Goal: Transaction & Acquisition: Purchase product/service

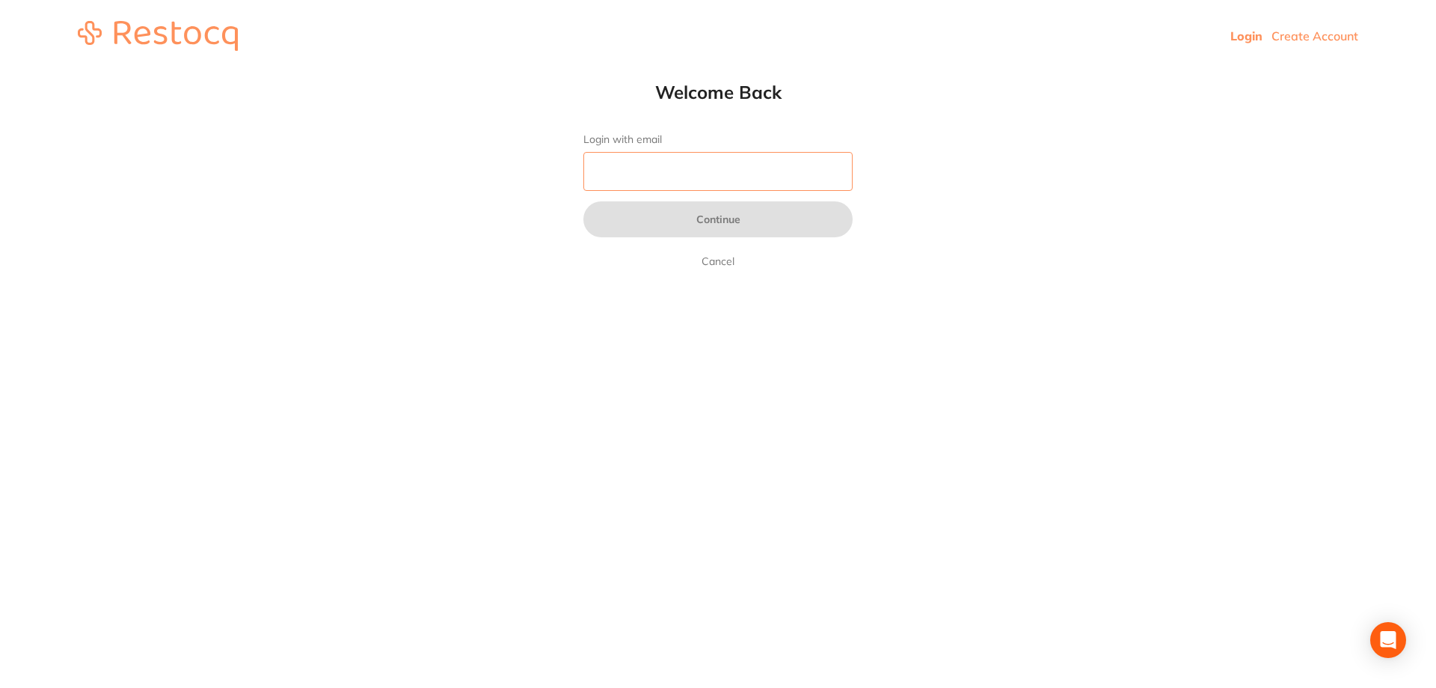
click at [695, 170] on input "Login with email" at bounding box center [718, 171] width 269 height 39
type input "[EMAIL_ADDRESS][DOMAIN_NAME]"
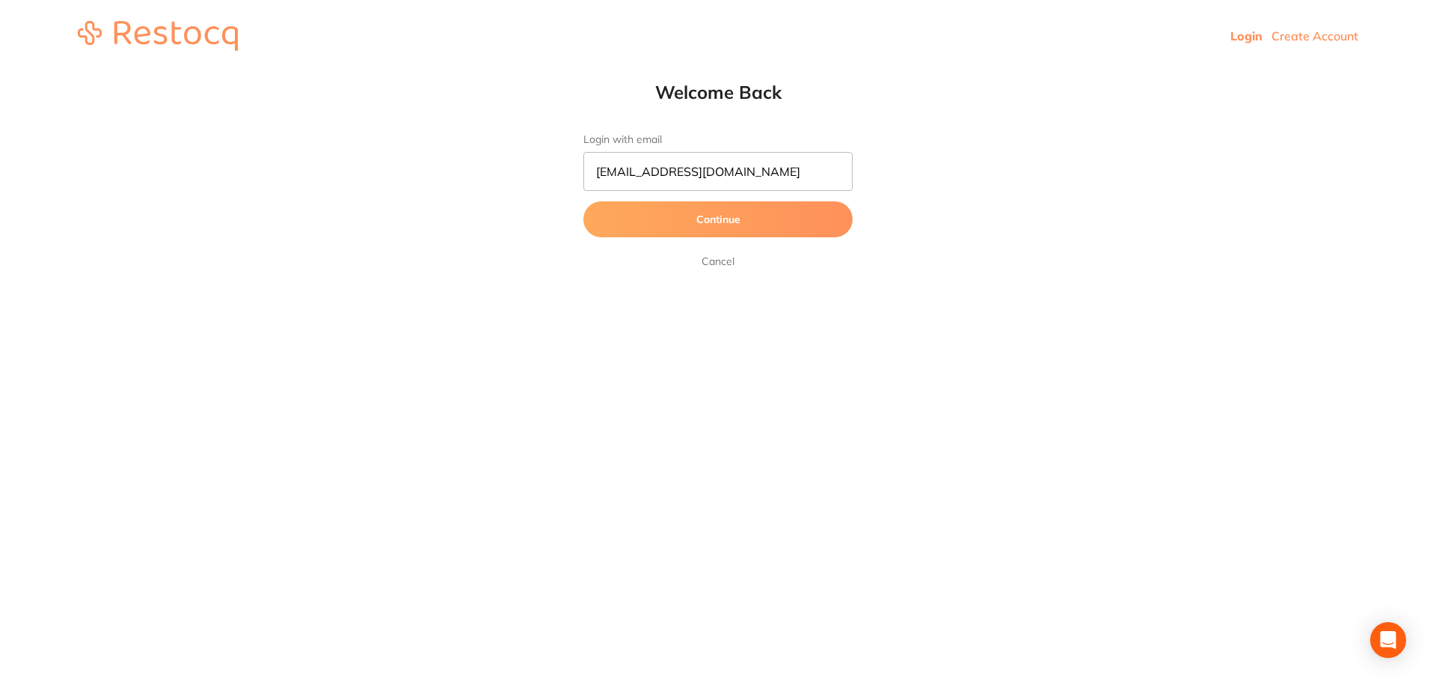
click at [694, 215] on button "Continue" at bounding box center [718, 219] width 269 height 36
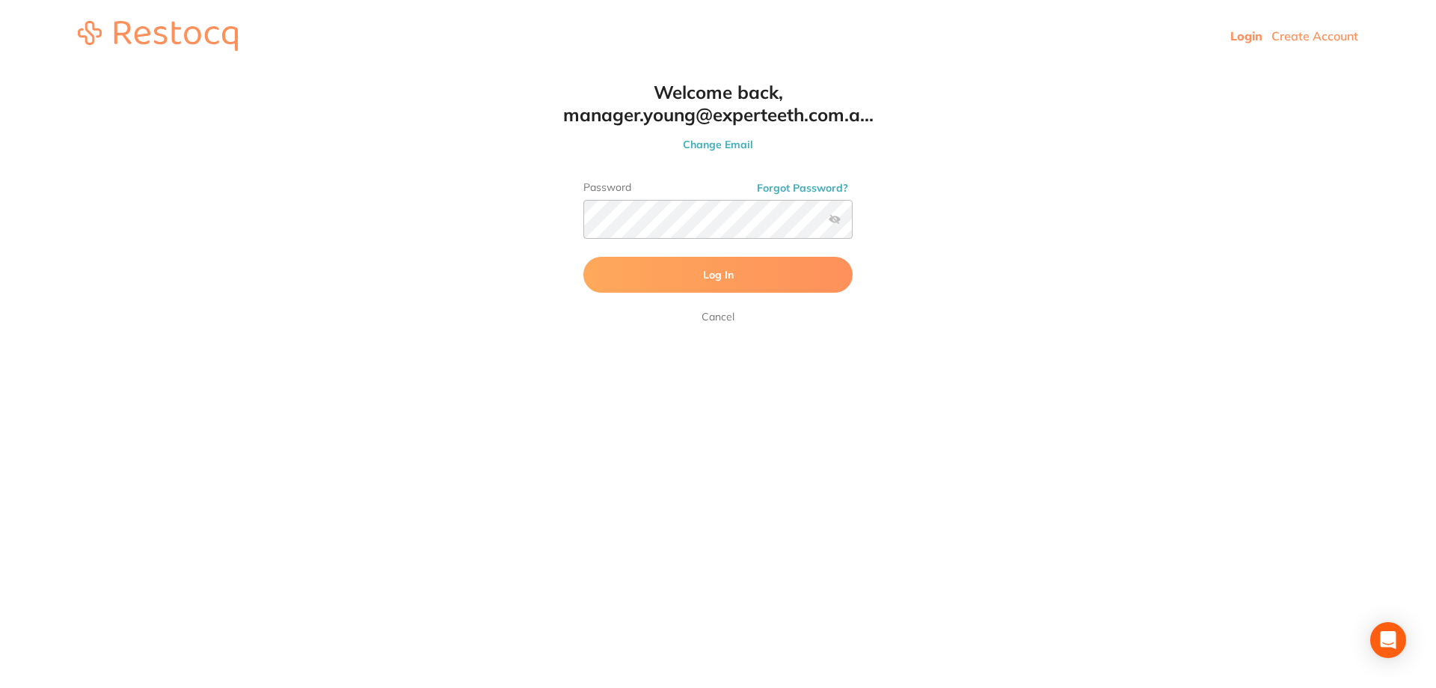
click at [689, 280] on button "Log In" at bounding box center [718, 275] width 269 height 36
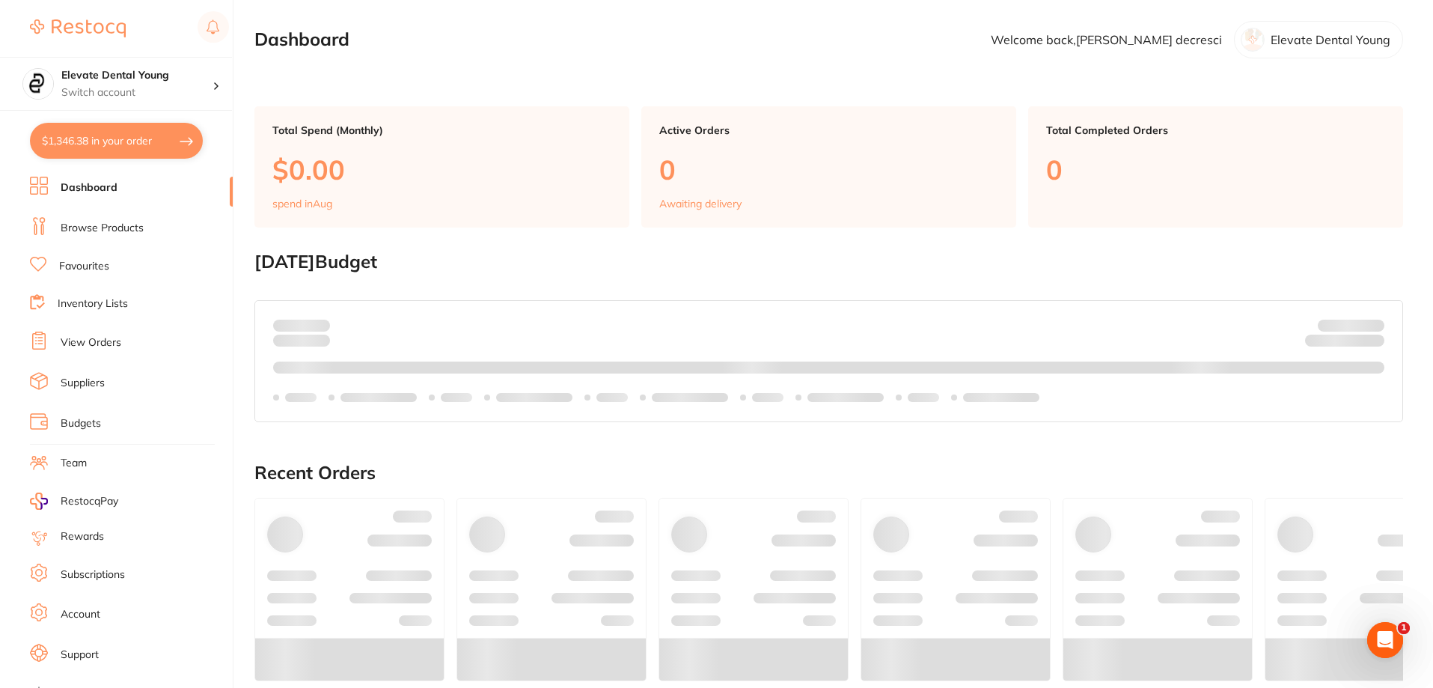
click at [117, 146] on button "$1,346.38 in your order" at bounding box center [116, 141] width 173 height 36
checkbox input "true"
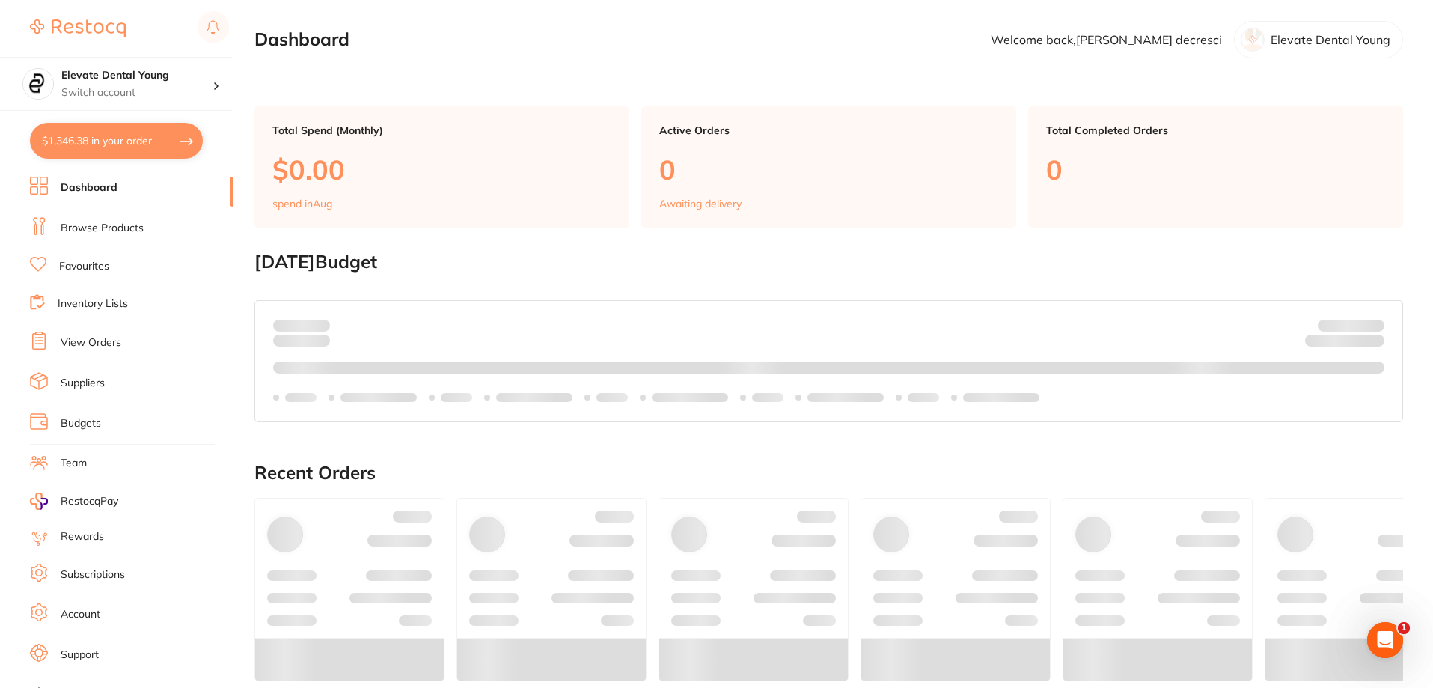
checkbox input "true"
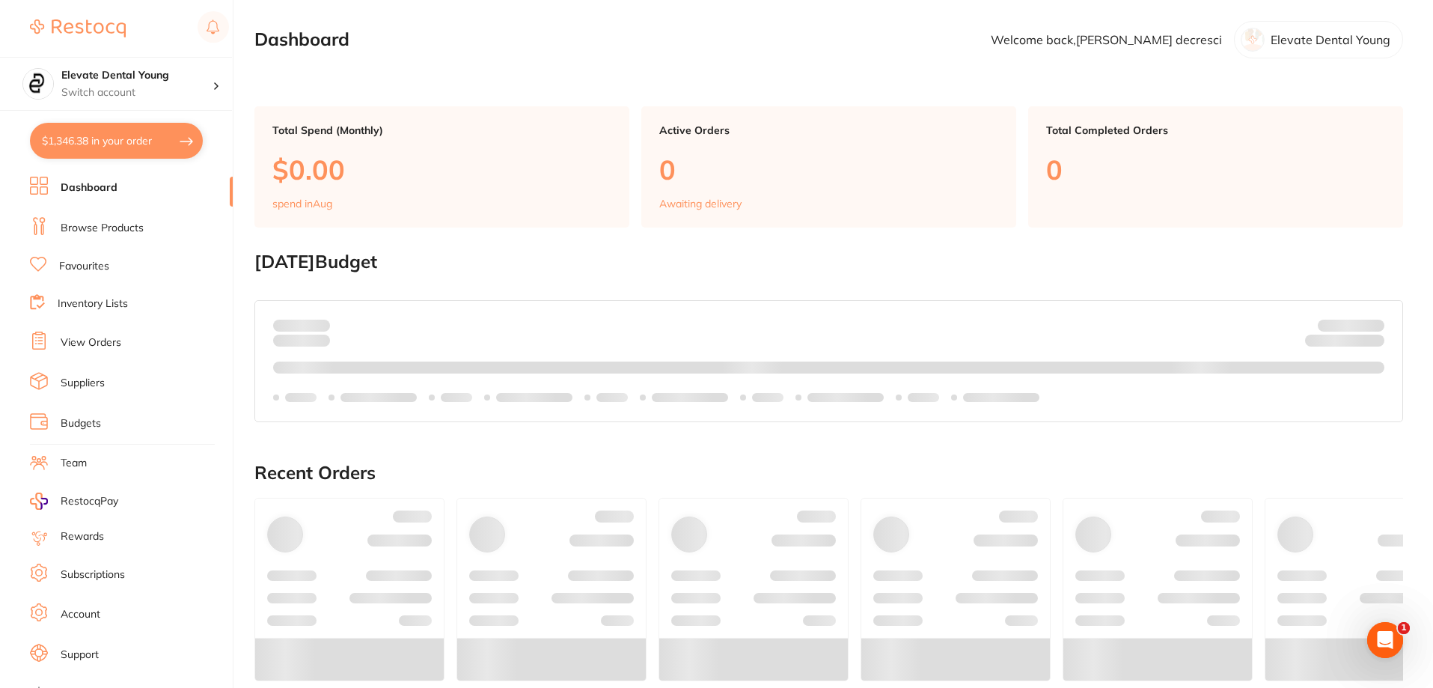
checkbox input "true"
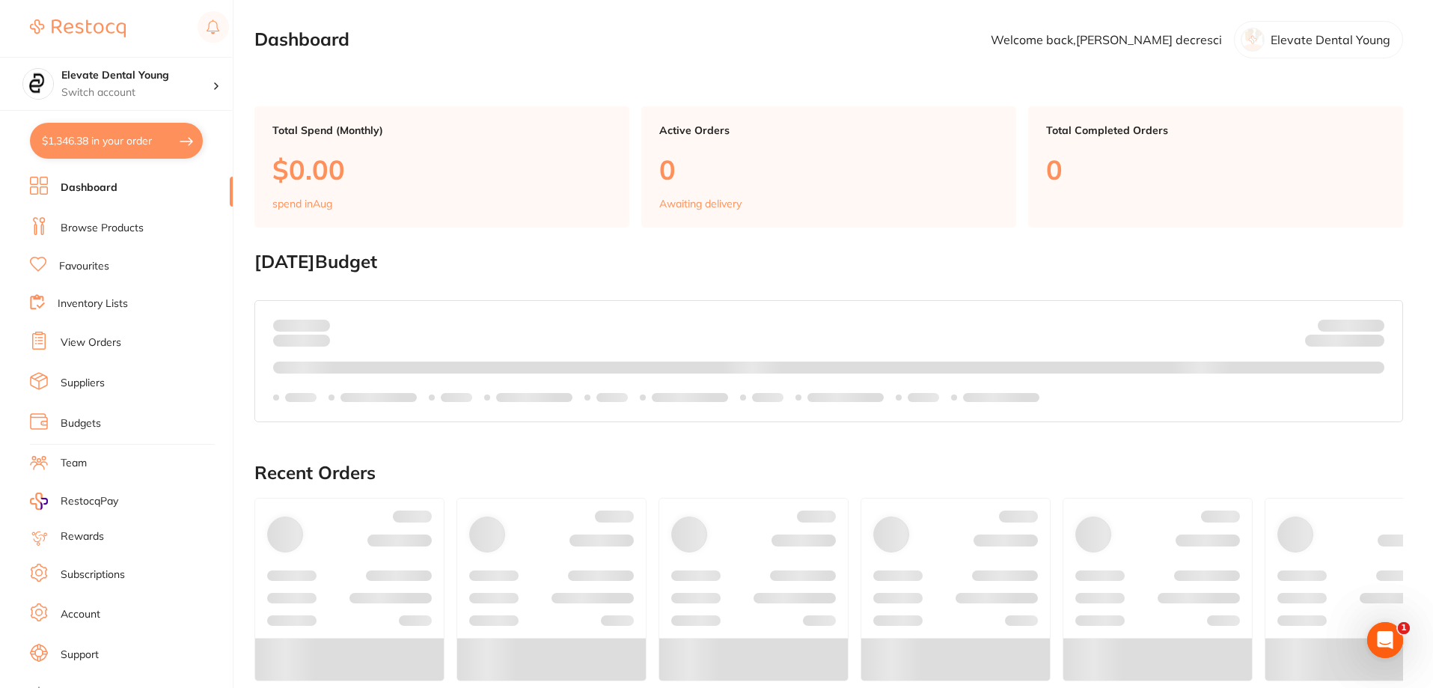
checkbox input "true"
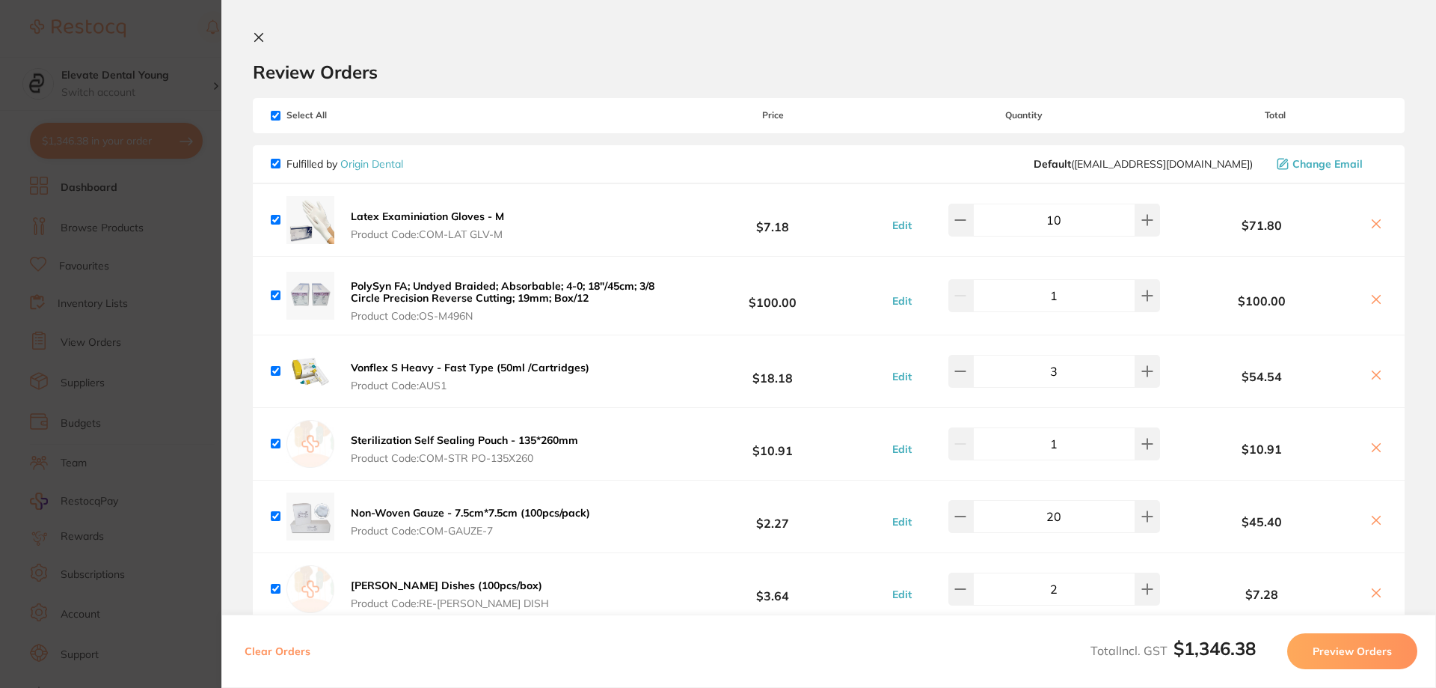
click at [180, 45] on section "Update RRP Set your pre negotiated price for this item. Item Agreed RRP (excl. …" at bounding box center [718, 344] width 1436 height 688
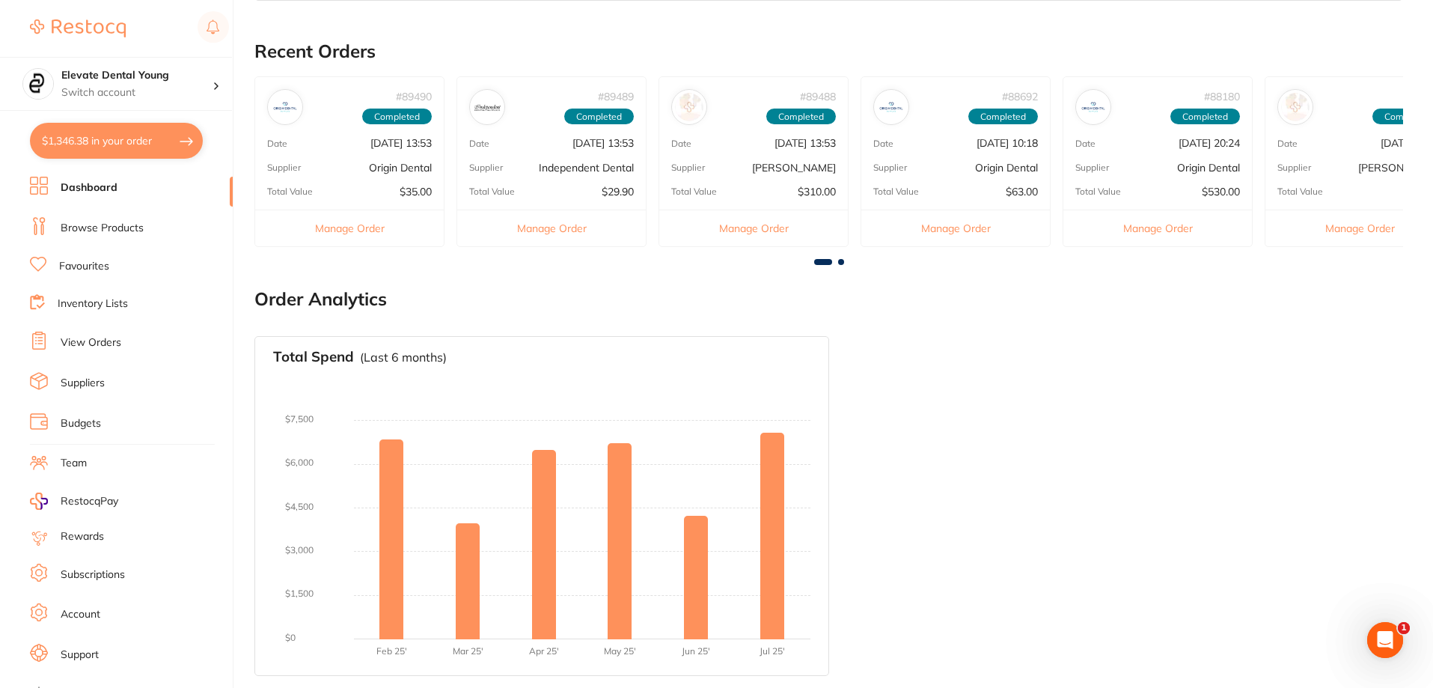
click at [115, 230] on link "Browse Products" at bounding box center [102, 228] width 83 height 15
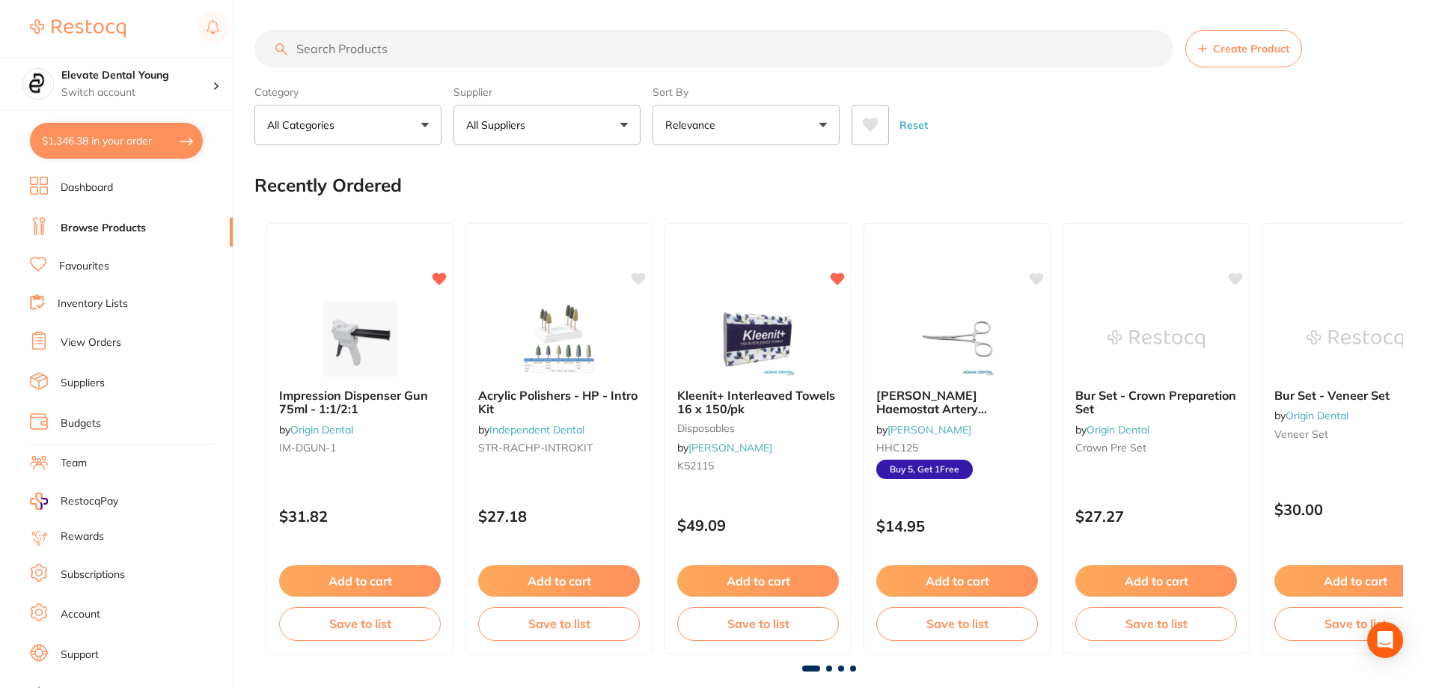
click at [400, 50] on input "search" at bounding box center [713, 48] width 919 height 37
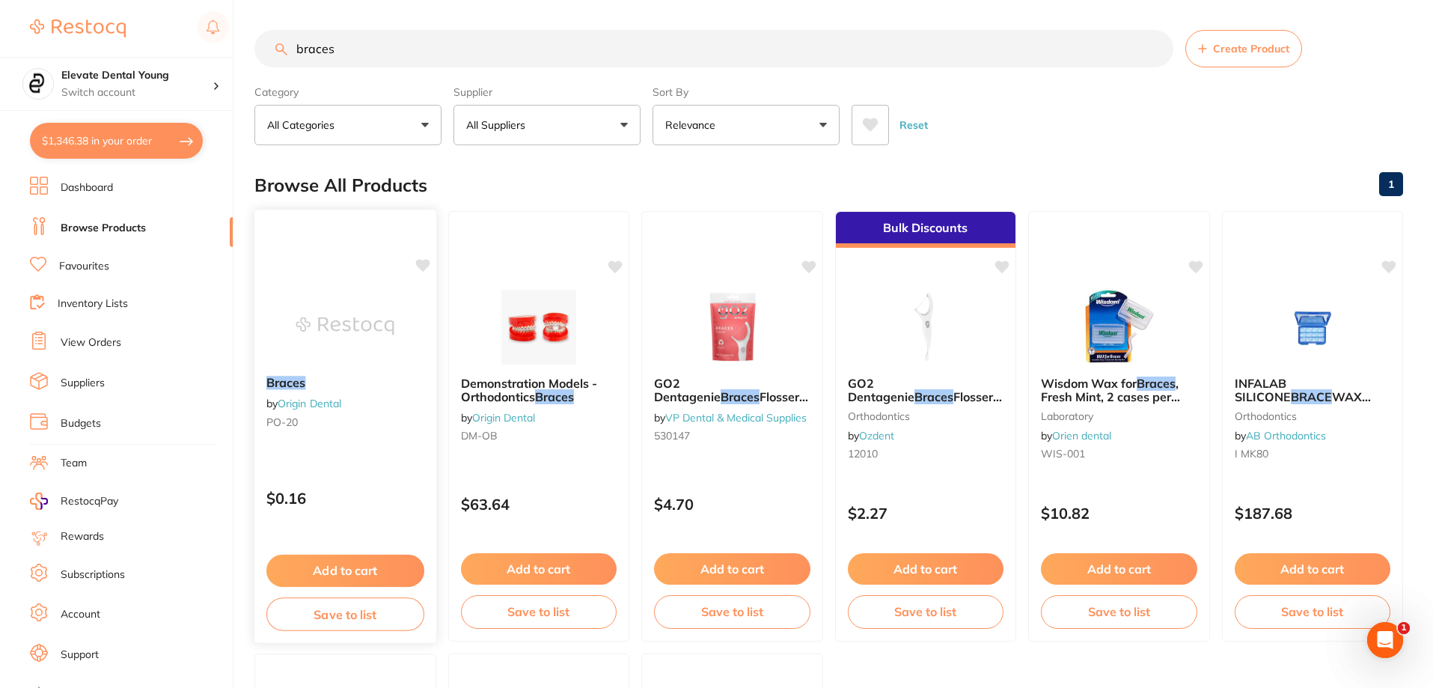
type input "braces"
click at [420, 260] on icon at bounding box center [422, 265] width 14 height 13
click at [400, 566] on button "Add to cart" at bounding box center [345, 570] width 158 height 32
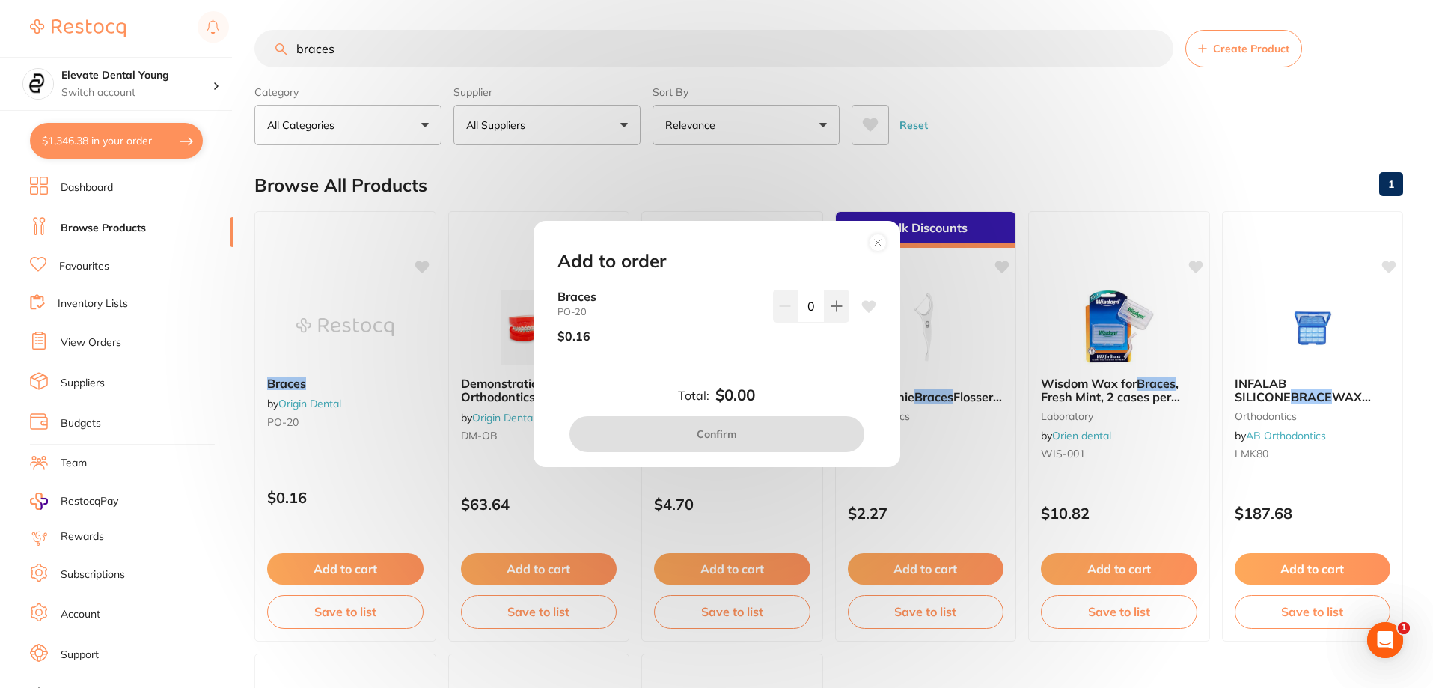
click at [801, 305] on input "0" at bounding box center [811, 306] width 27 height 33
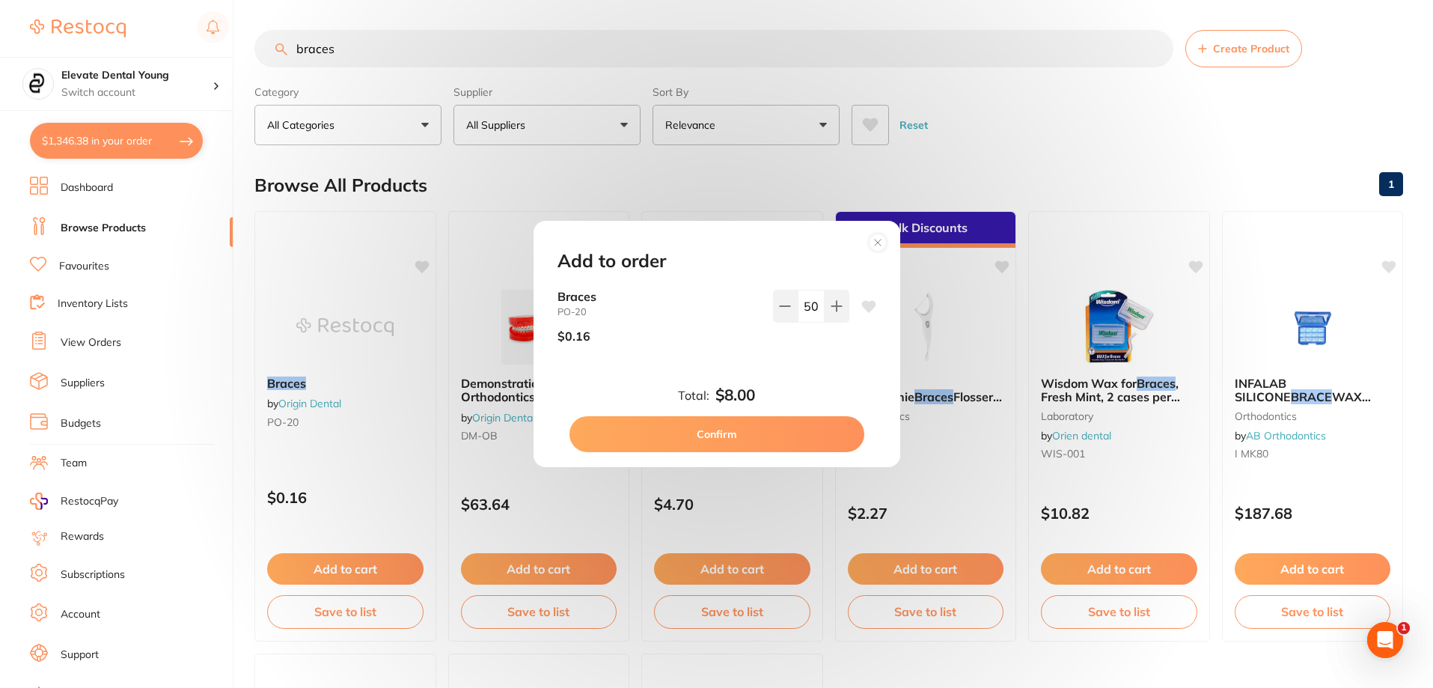
click at [787, 381] on div "Add to order Braces PO-20 $0.16 50 Total: $8.00 Confirm" at bounding box center [716, 344] width 367 height 246
click at [805, 300] on input "50" at bounding box center [811, 306] width 27 height 33
type input "100"
click at [813, 358] on div "Braces PO-20 $0.16 100" at bounding box center [716, 334] width 355 height 89
click at [863, 305] on icon at bounding box center [868, 306] width 14 height 12
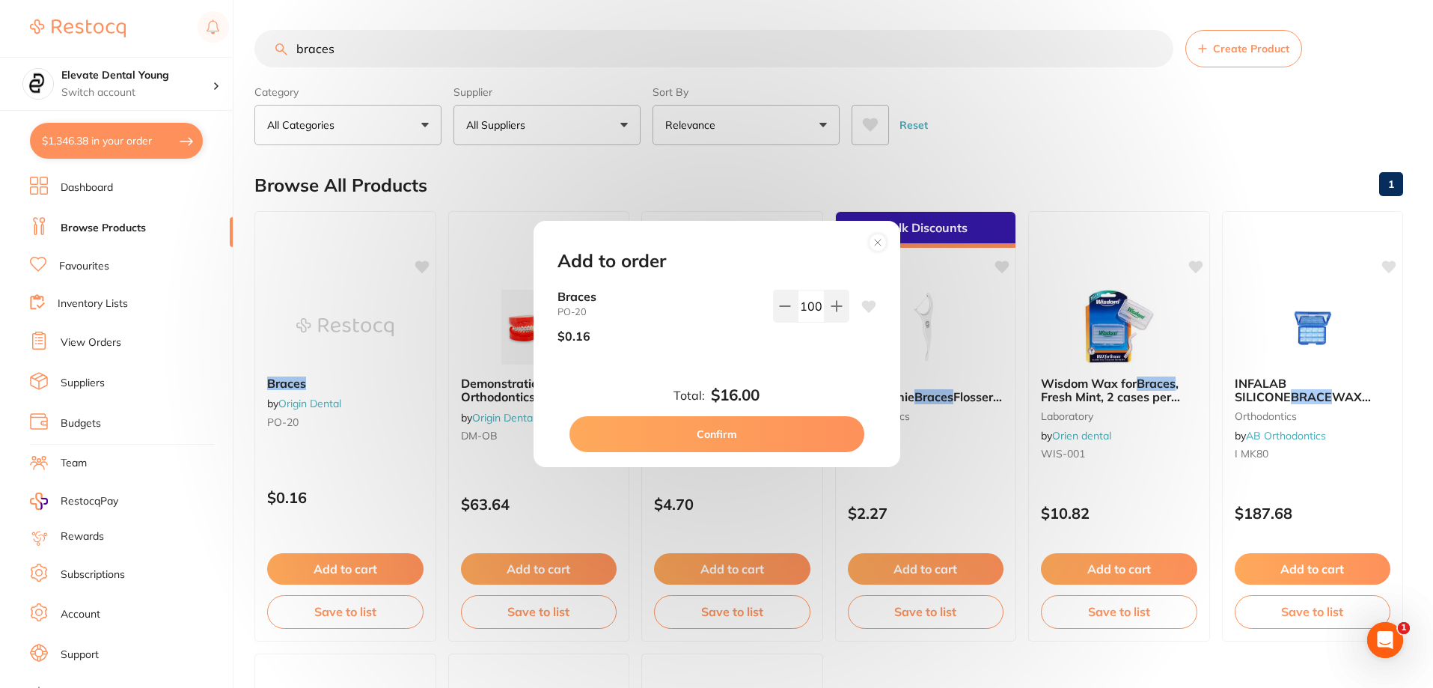
click at [861, 305] on icon at bounding box center [868, 306] width 14 height 12
click at [731, 433] on button "Confirm" at bounding box center [716, 434] width 295 height 36
checkbox input "false"
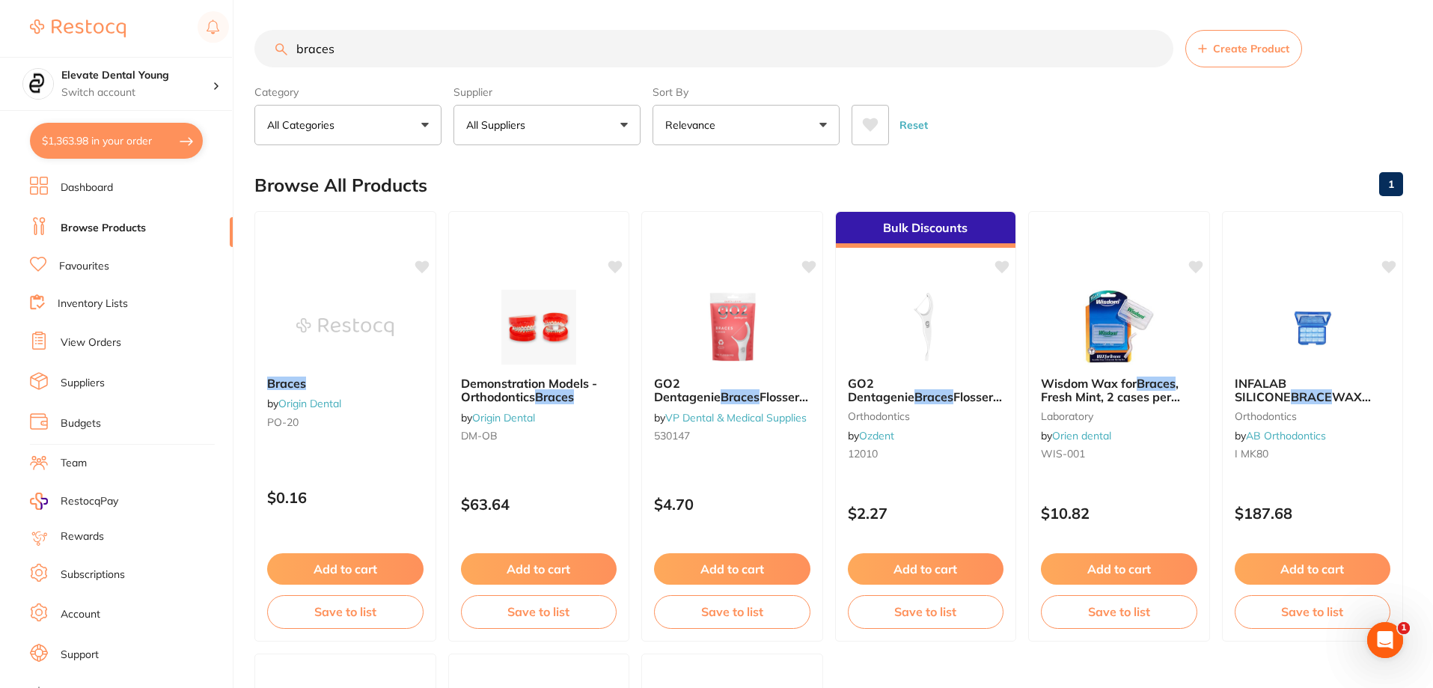
click at [165, 52] on div "$1,363.98 Elevate Dental Young Switch account Elevate Dental Young Hilltops Den…" at bounding box center [716, 344] width 1433 height 688
type input "flow tip"
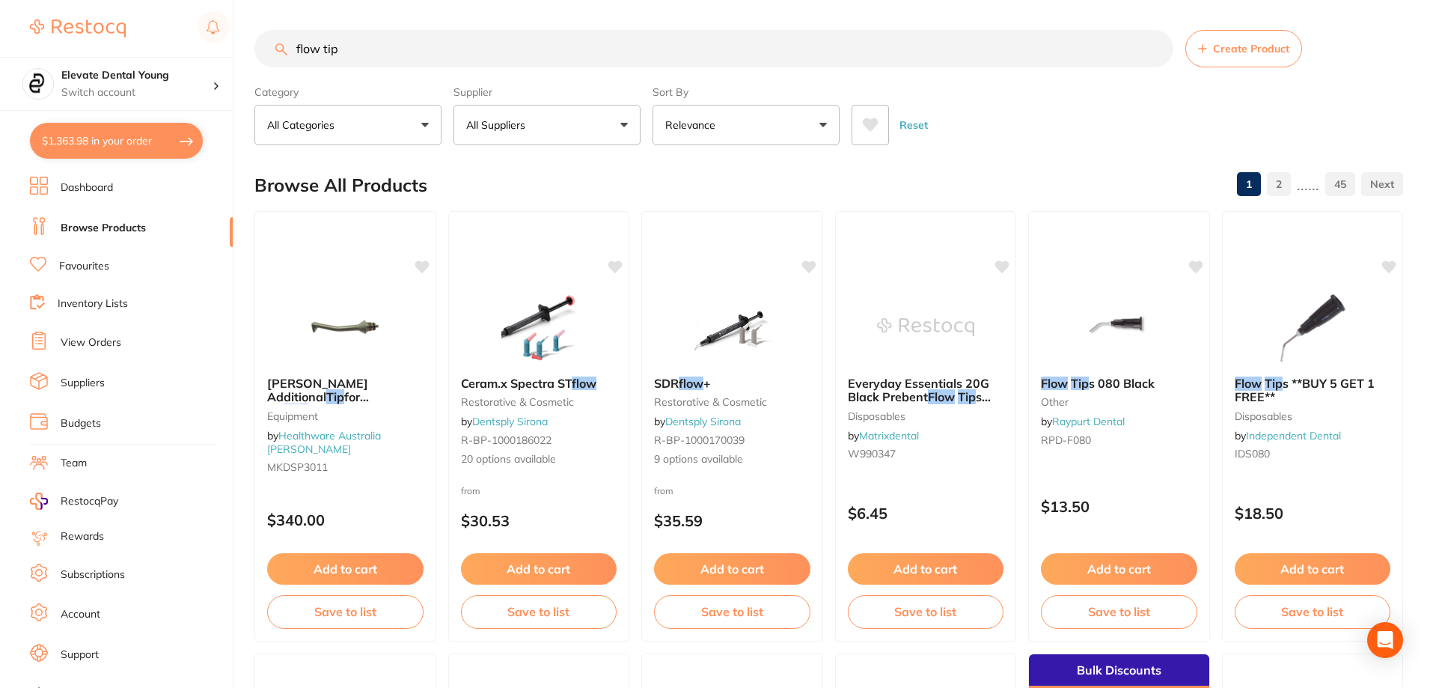
click at [589, 124] on button "All Suppliers" at bounding box center [546, 125] width 187 height 40
type input "orig"
click at [585, 252] on li "Origin Dental" at bounding box center [546, 254] width 175 height 42
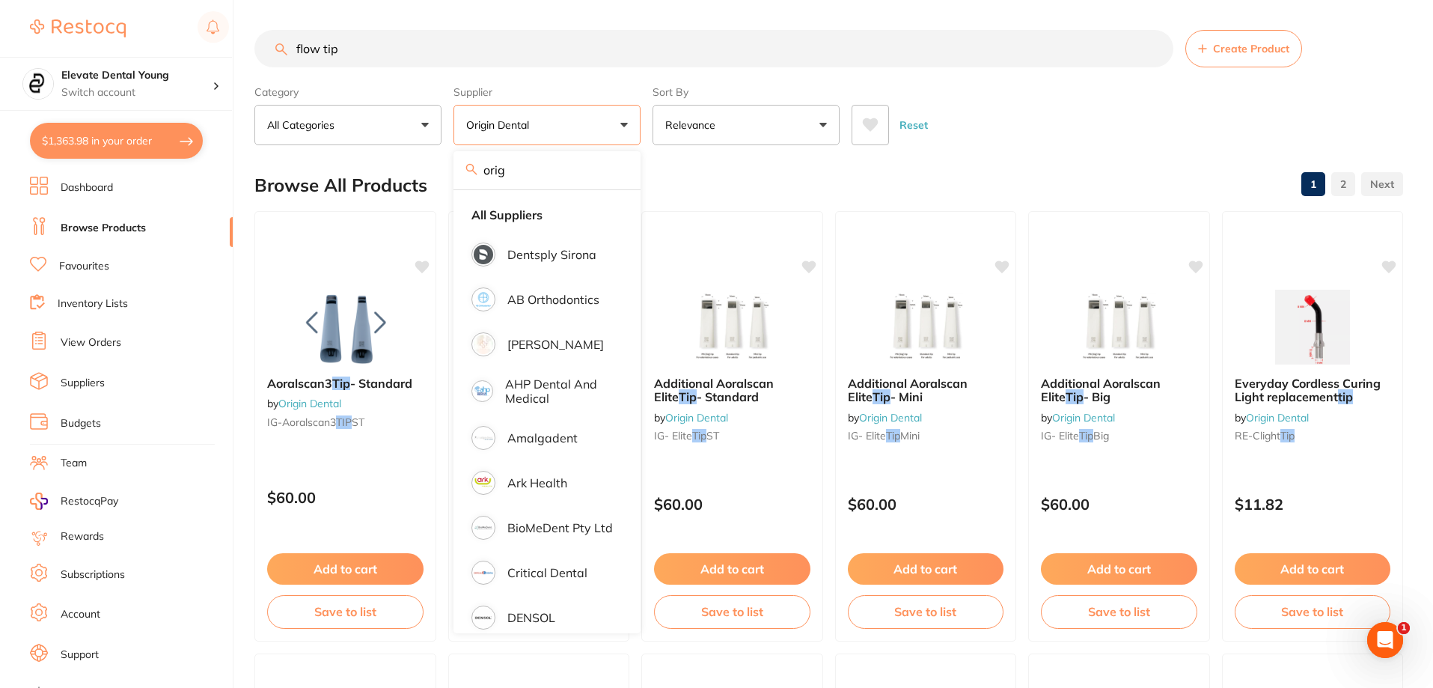
click at [1018, 94] on div "Reset" at bounding box center [1120, 119] width 539 height 52
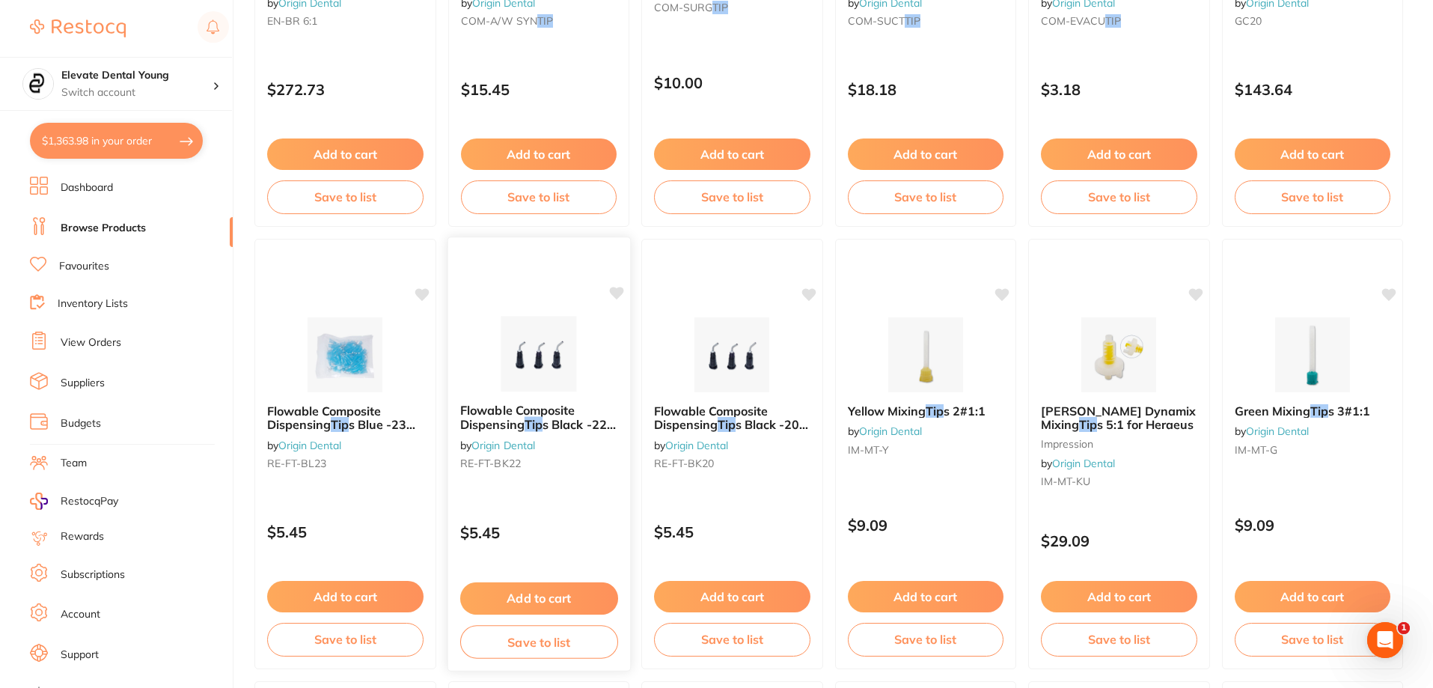
scroll to position [1945, 0]
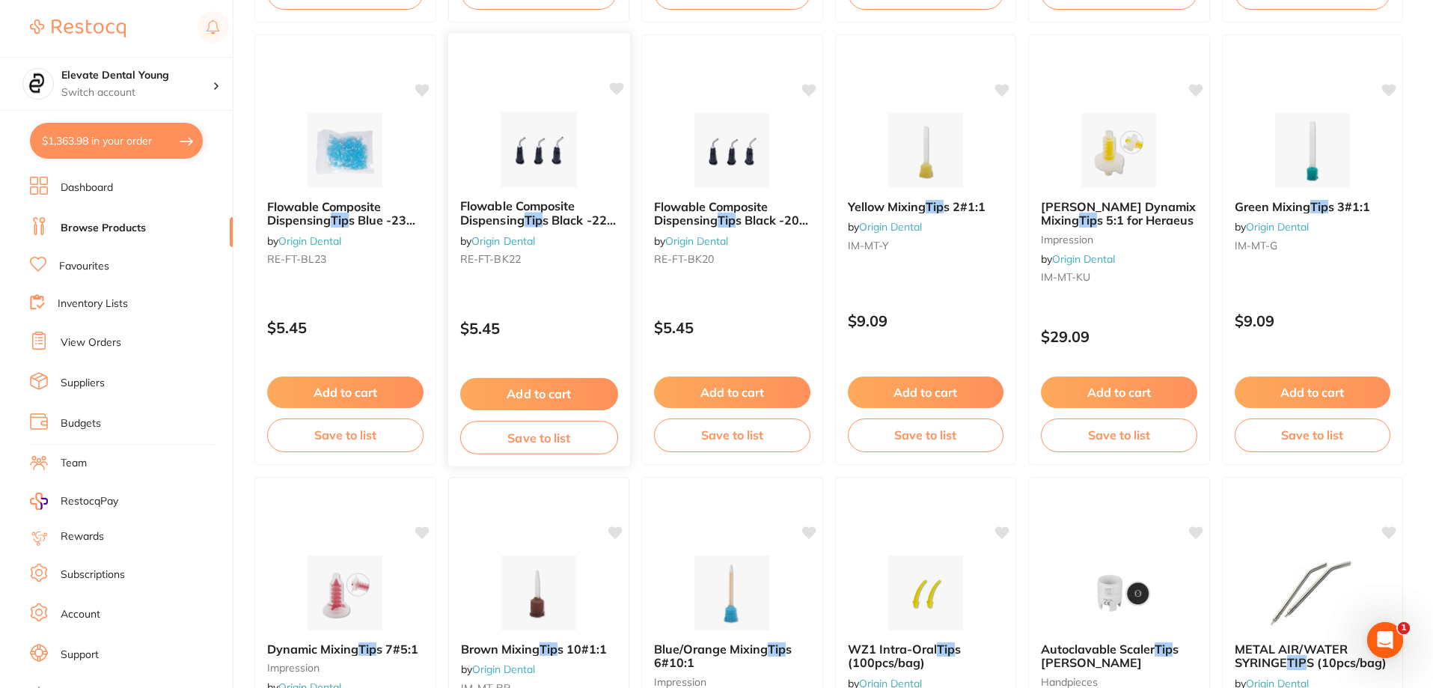
click at [560, 404] on button "Add to cart" at bounding box center [538, 394] width 158 height 32
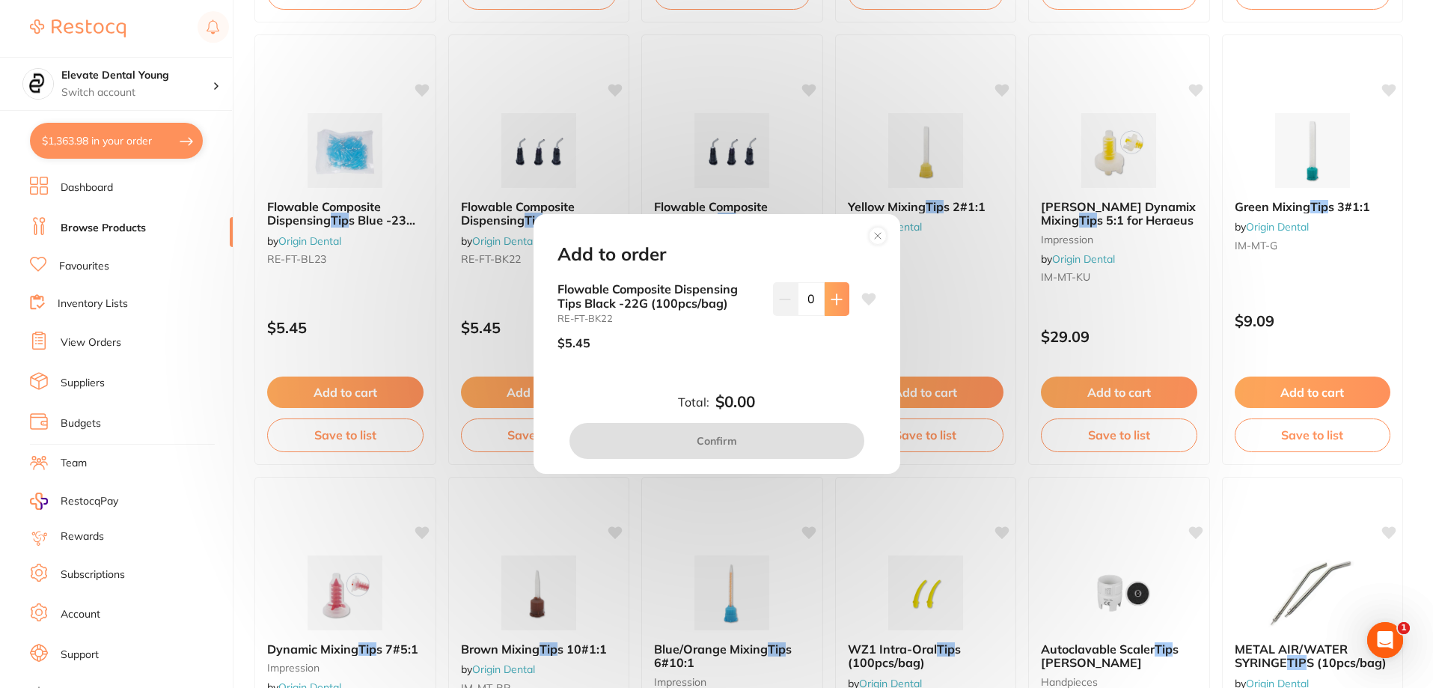
scroll to position [0, 0]
click at [824, 303] on button at bounding box center [836, 298] width 25 height 33
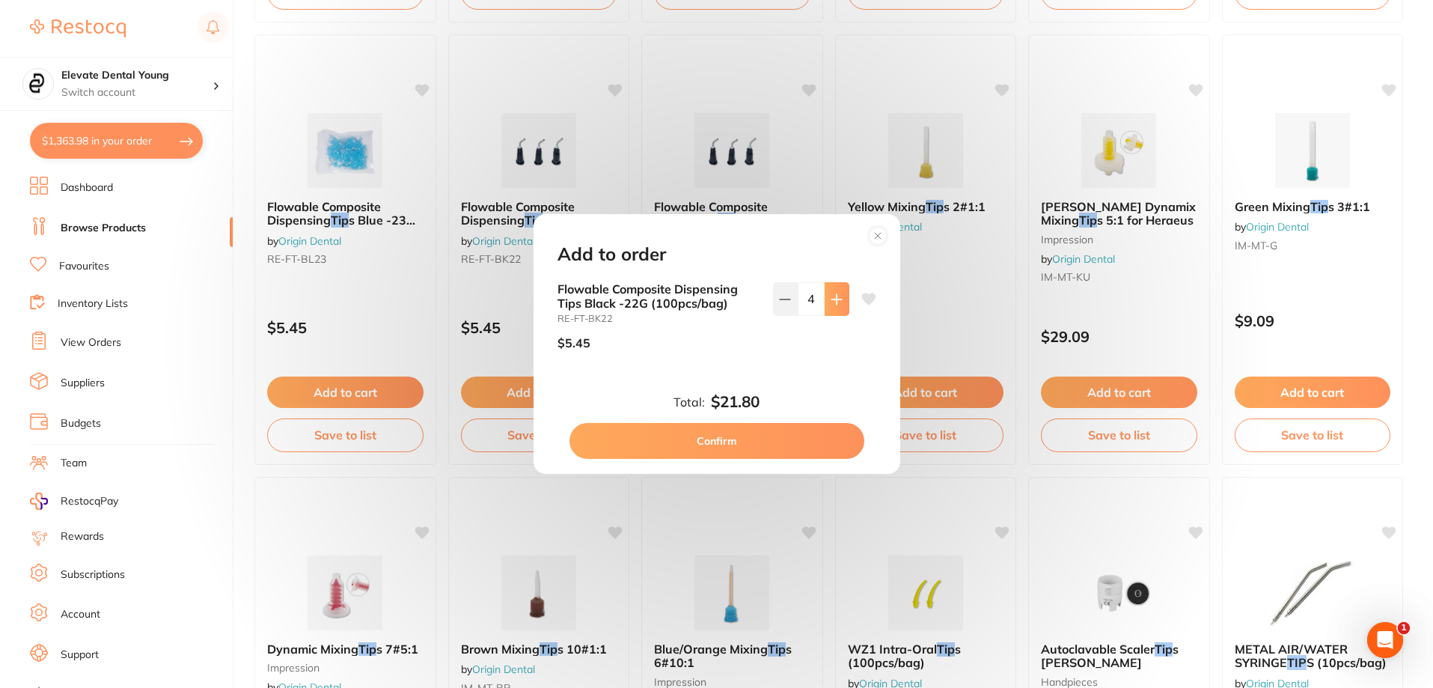
click at [824, 303] on button at bounding box center [836, 298] width 25 height 33
type input "7"
click at [723, 442] on button "Confirm" at bounding box center [716, 441] width 295 height 36
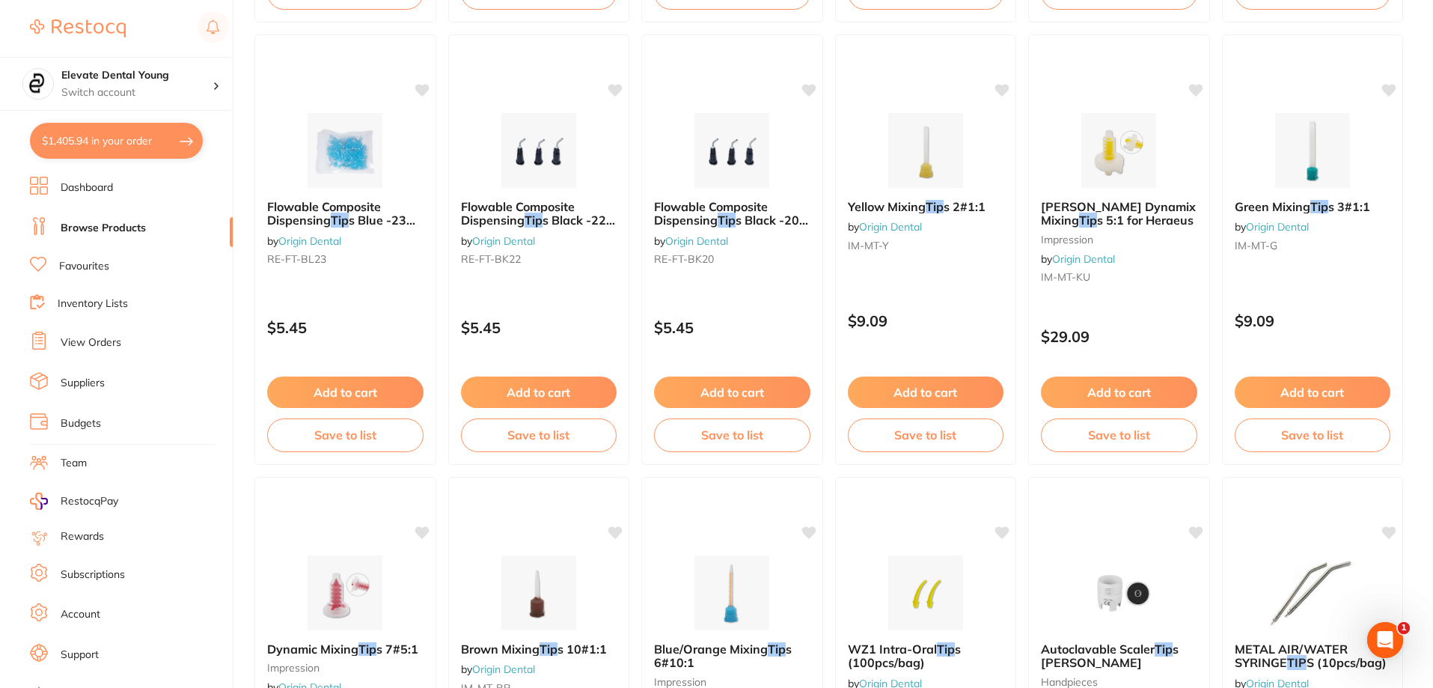
click at [153, 127] on button "$1,405.94 in your order" at bounding box center [116, 141] width 173 height 36
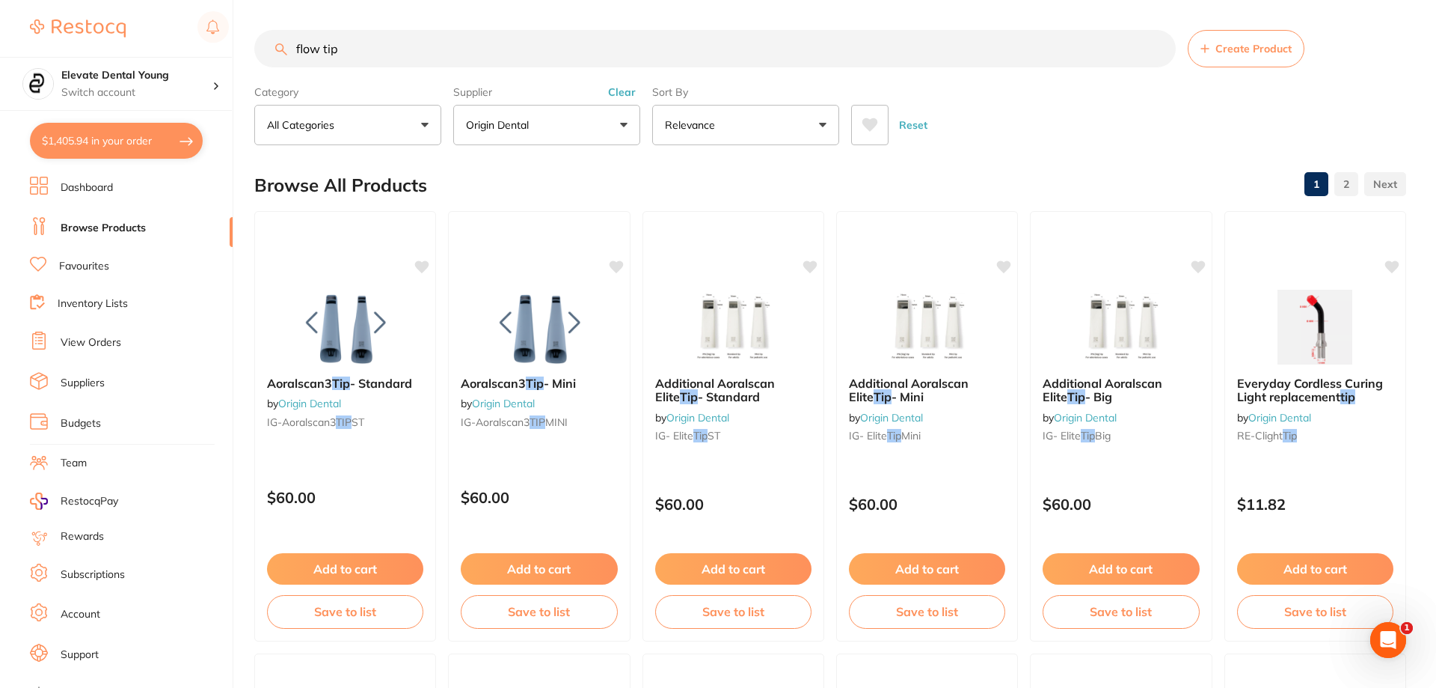
checkbox input "true"
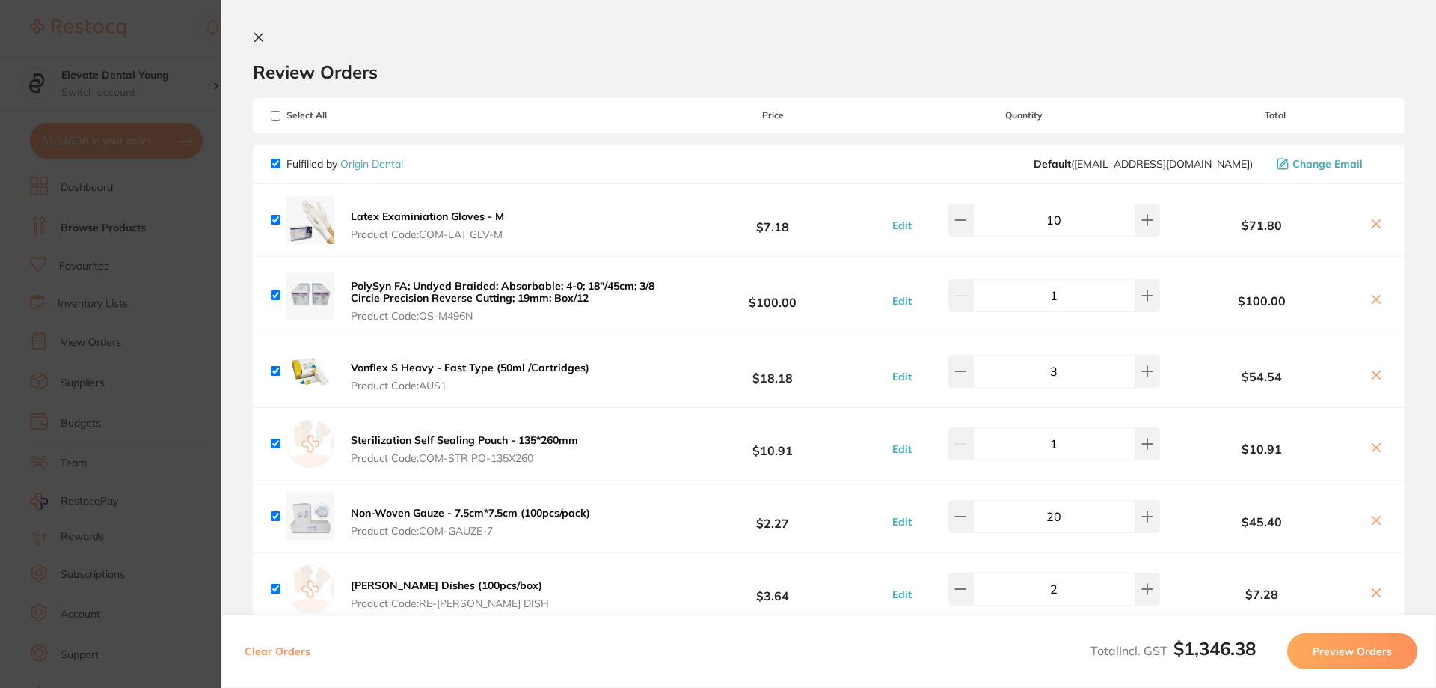
checkbox input "true"
click at [1143, 224] on icon at bounding box center [1148, 220] width 10 height 10
click at [1142, 226] on icon at bounding box center [1148, 220] width 12 height 12
click at [1142, 236] on button at bounding box center [1148, 220] width 25 height 33
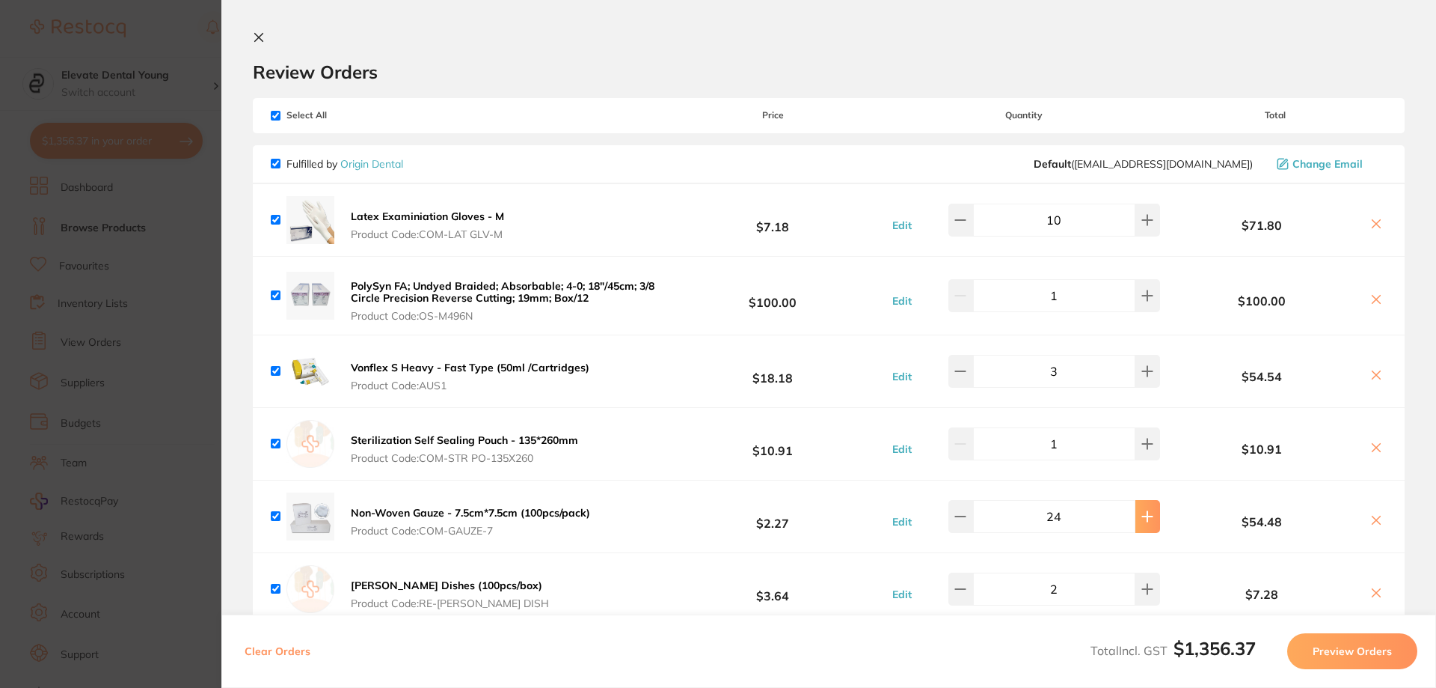
click at [1142, 236] on button at bounding box center [1148, 220] width 25 height 33
type input "25"
click at [144, 33] on section "Update RRP Set your pre negotiated price for this item. Item Agreed RRP (excl. …" at bounding box center [718, 344] width 1436 height 688
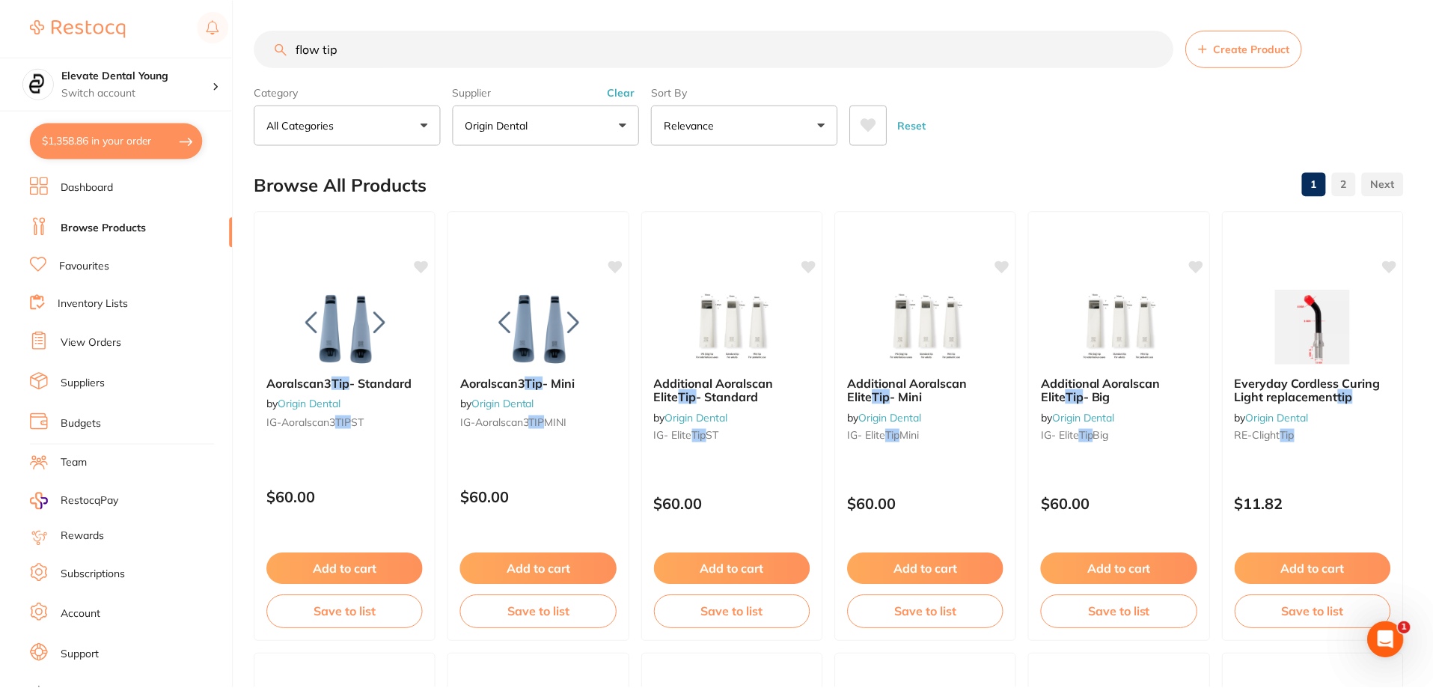
scroll to position [1945, 0]
